Goal: Find specific page/section: Find specific page/section

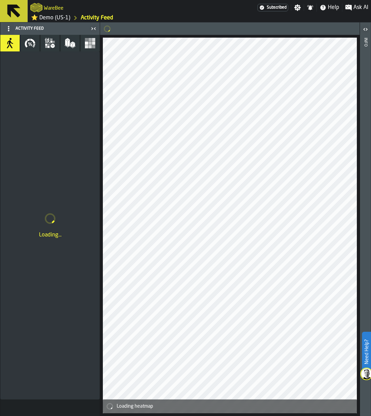
click at [70, 46] on icon "button" at bounding box center [69, 46] width 3 height 2
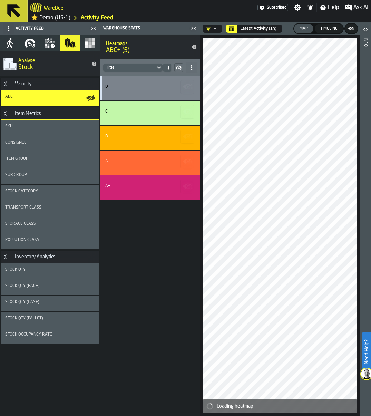
click at [184, 89] on icon "button-" at bounding box center [187, 87] width 11 height 11
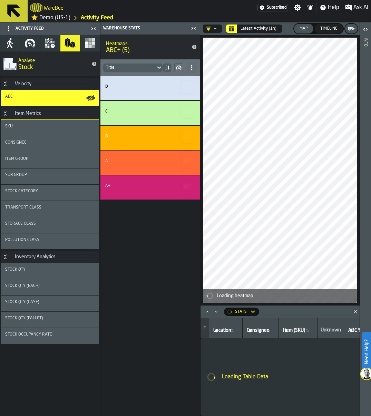
click at [153, 247] on div "D C B A A+" at bounding box center [151, 246] width 100 height 340
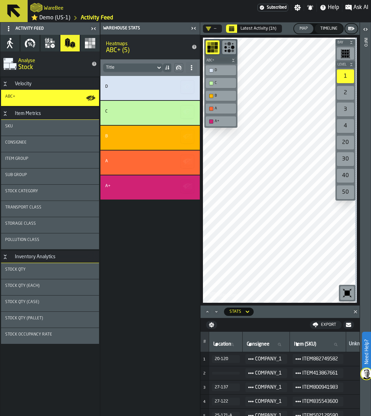
click at [137, 258] on div "D C B A A+" at bounding box center [151, 246] width 100 height 340
